Goal: Navigation & Orientation: Find specific page/section

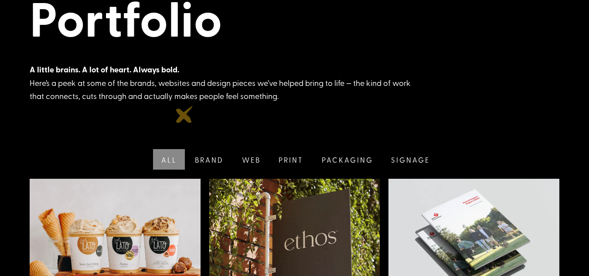
scroll to position [105, 0]
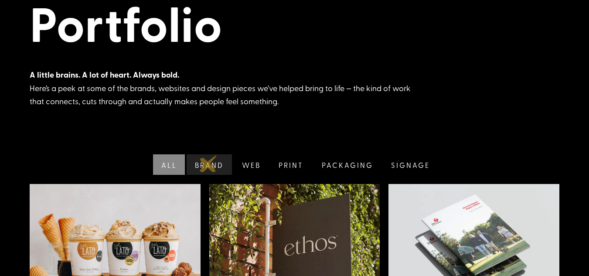
click at [208, 163] on link "Brand" at bounding box center [208, 164] width 47 height 20
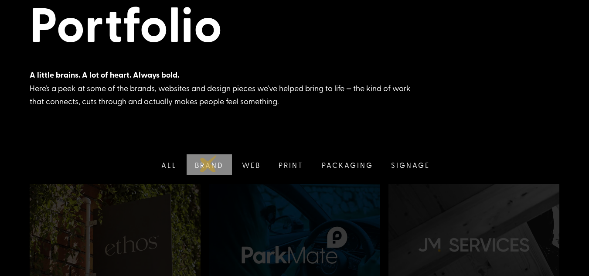
scroll to position [173, 0]
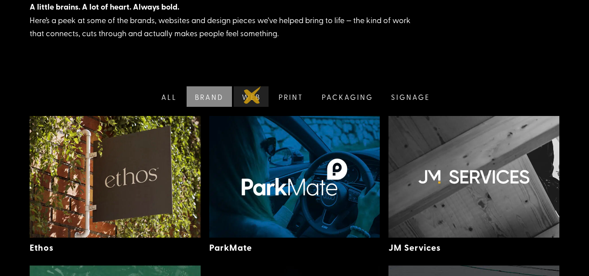
click at [252, 95] on link "Web" at bounding box center [250, 96] width 37 height 20
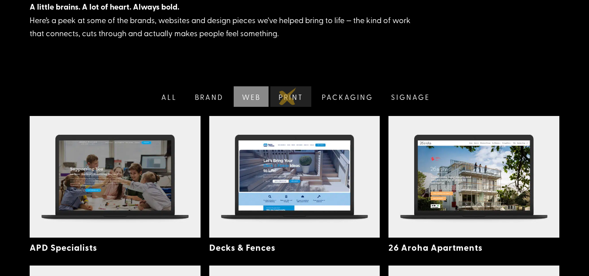
click at [288, 96] on link "Print" at bounding box center [290, 96] width 43 height 20
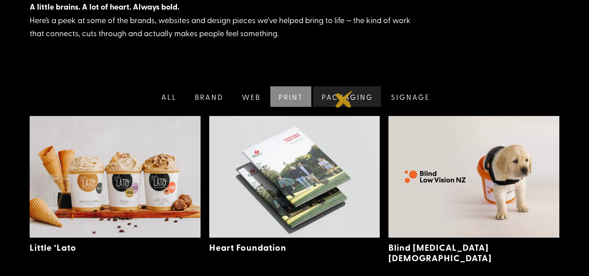
click at [344, 99] on link "Packaging" at bounding box center [346, 96] width 70 height 20
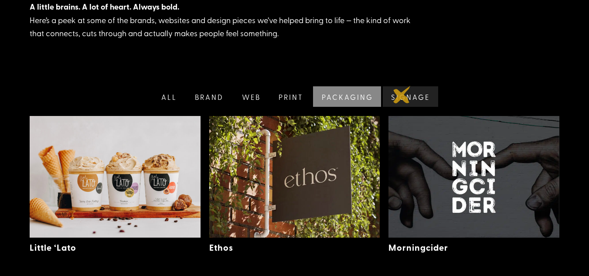
click at [402, 95] on link "Signage" at bounding box center [409, 96] width 57 height 20
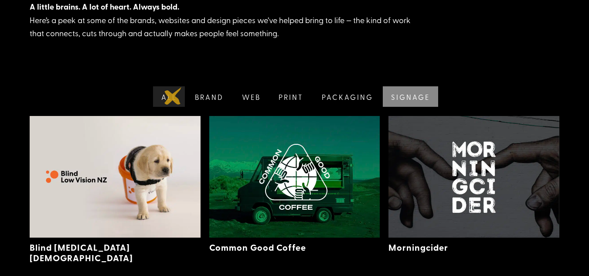
click at [173, 96] on link "All" at bounding box center [168, 96] width 34 height 20
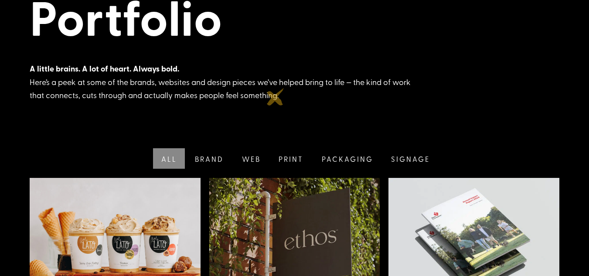
scroll to position [103, 0]
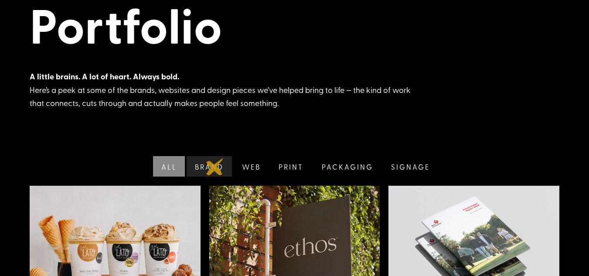
click at [215, 167] on link "Brand" at bounding box center [208, 166] width 47 height 20
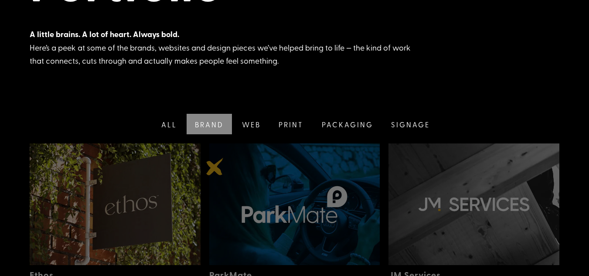
scroll to position [173, 0]
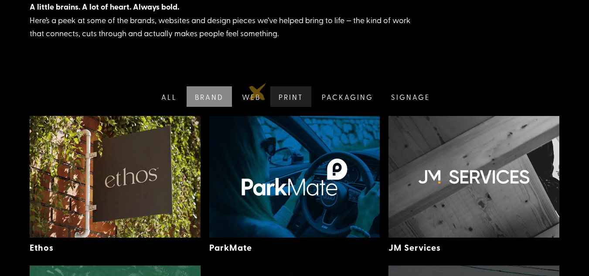
drag, startPoint x: 258, startPoint y: 92, endPoint x: 284, endPoint y: 90, distance: 26.2
click at [258, 93] on link "Web" at bounding box center [250, 96] width 37 height 20
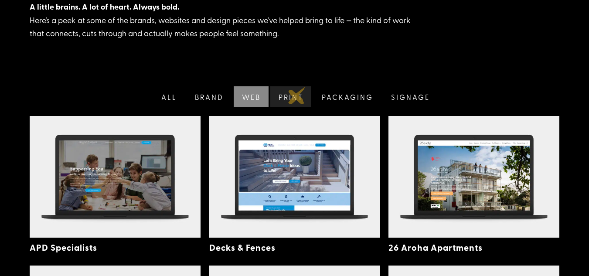
click at [296, 96] on link "Print" at bounding box center [290, 96] width 43 height 20
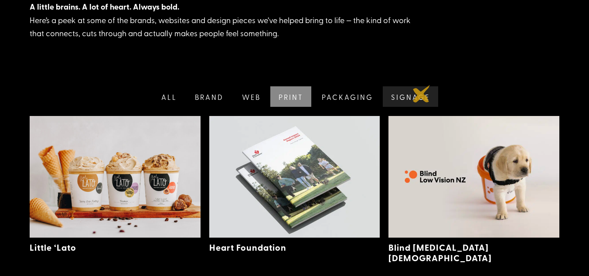
click at [422, 94] on link "Signage" at bounding box center [409, 96] width 57 height 20
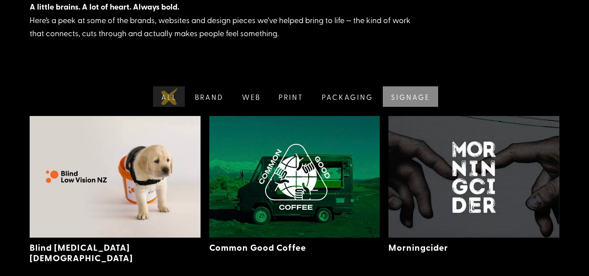
click at [170, 96] on link "All" at bounding box center [168, 96] width 34 height 20
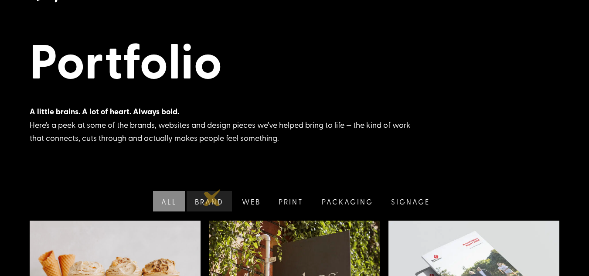
click at [212, 197] on link "Brand" at bounding box center [208, 201] width 47 height 20
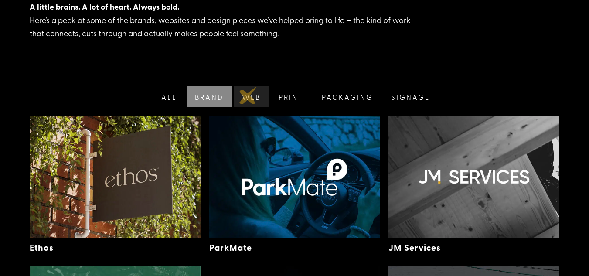
click at [248, 95] on link "Web" at bounding box center [250, 96] width 37 height 20
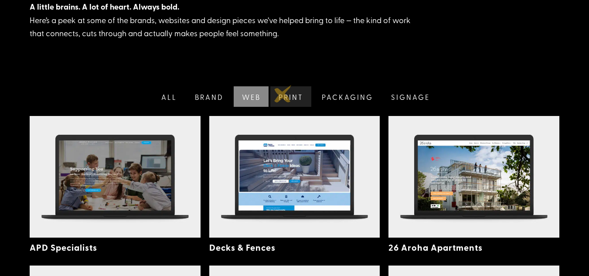
click at [287, 96] on link "Print" at bounding box center [290, 96] width 43 height 20
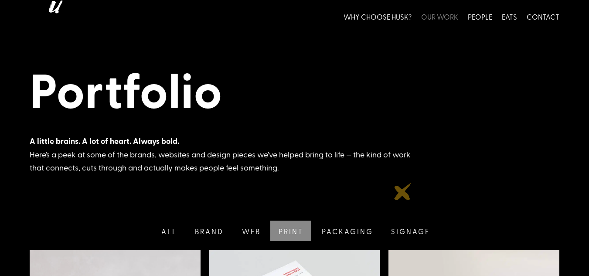
scroll to position [0, 0]
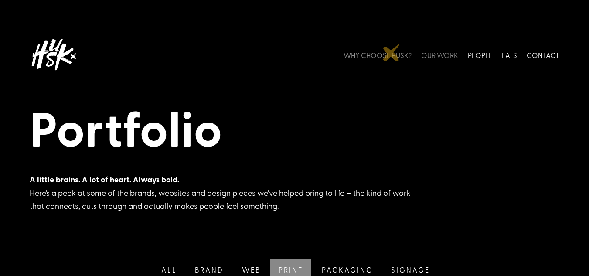
click at [391, 52] on link "WHY CHOOSE HUSK?" at bounding box center [378, 54] width 68 height 39
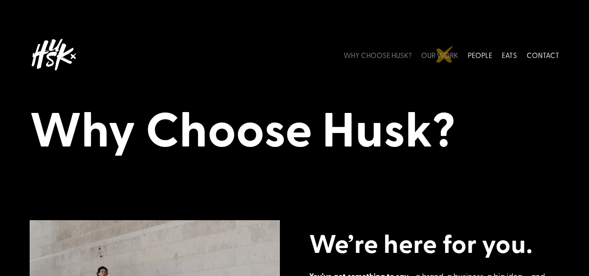
click at [445, 54] on link "OUR WORK" at bounding box center [439, 54] width 37 height 39
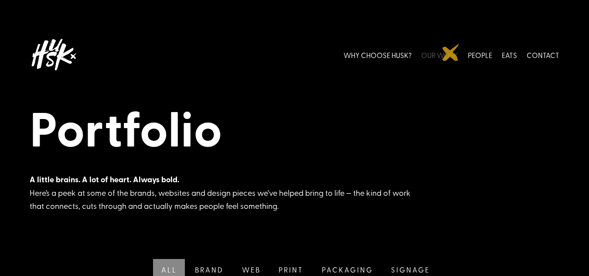
click at [451, 52] on link "OUR WORK" at bounding box center [439, 54] width 37 height 39
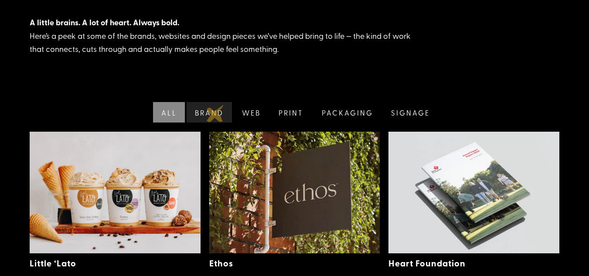
click at [215, 113] on link "Brand" at bounding box center [208, 112] width 47 height 20
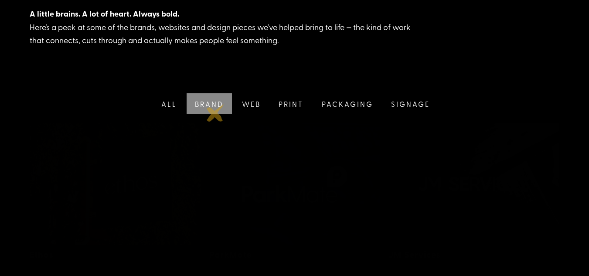
scroll to position [173, 0]
